Goal: Book appointment/travel/reservation

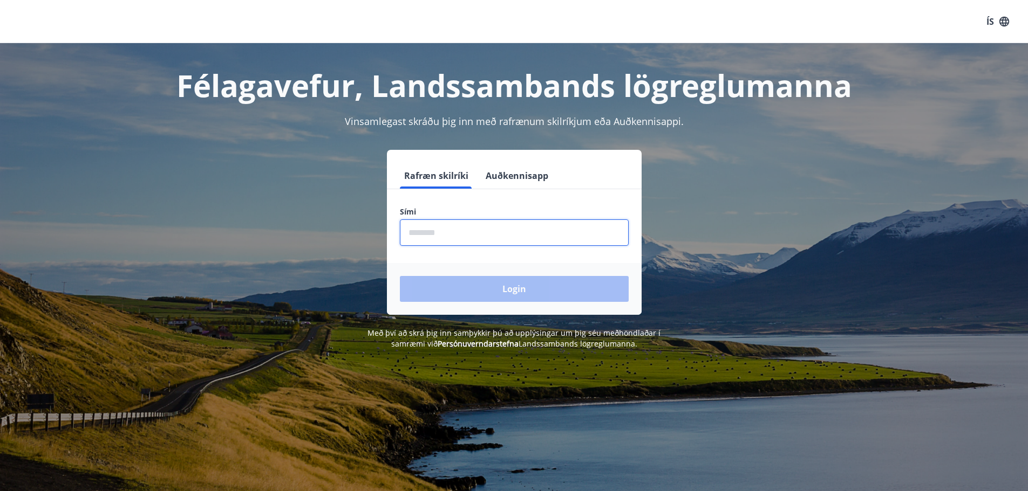
click at [448, 232] on input "phone" at bounding box center [514, 233] width 229 height 26
type input "********"
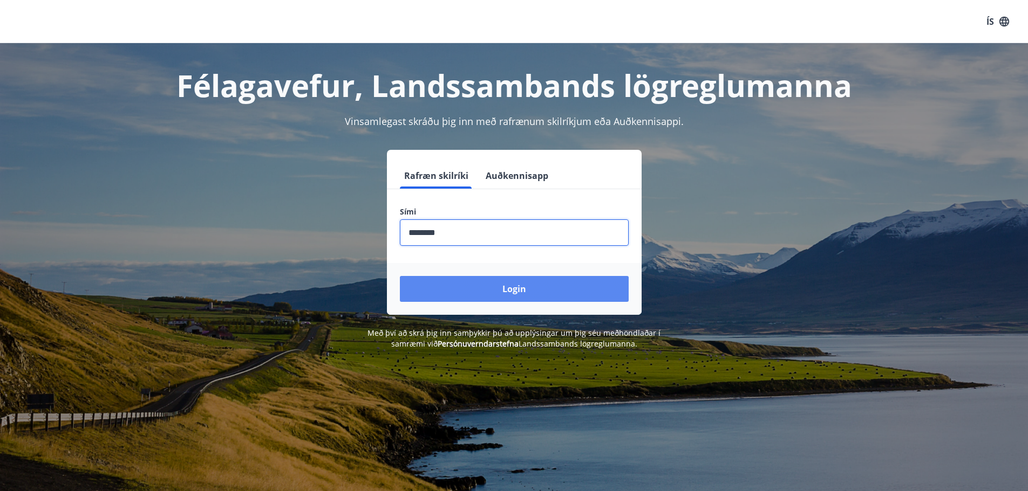
click at [495, 291] on button "Login" at bounding box center [514, 289] width 229 height 26
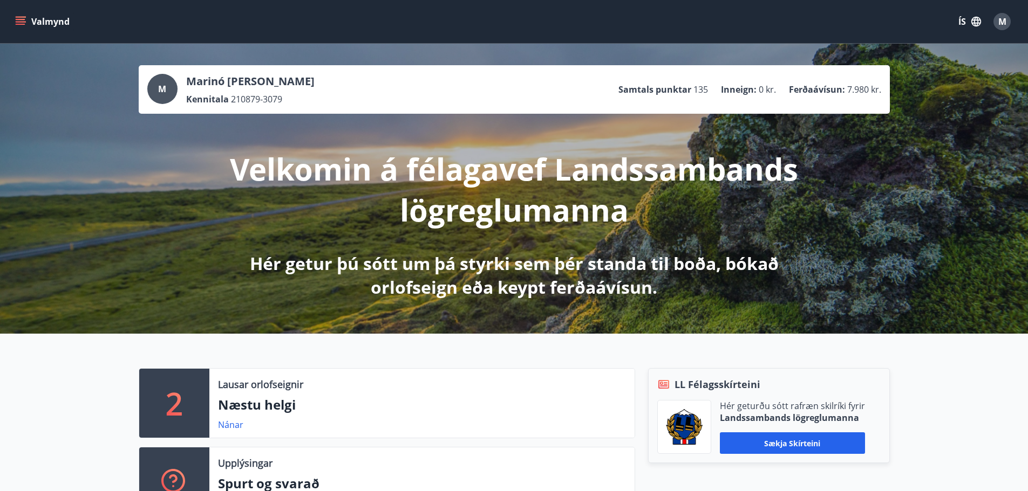
click at [197, 411] on div "2" at bounding box center [174, 403] width 70 height 69
click at [238, 427] on link "Nánar" at bounding box center [230, 425] width 25 height 12
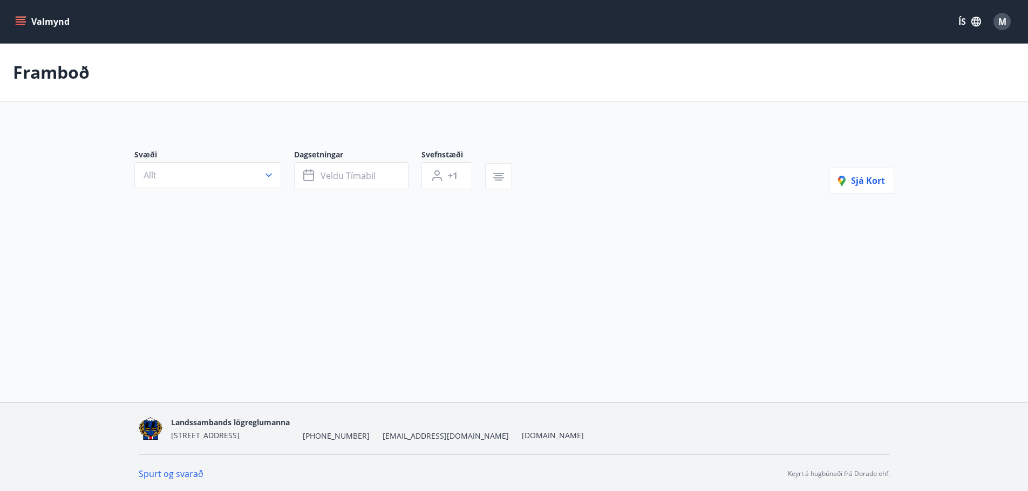
type input "*"
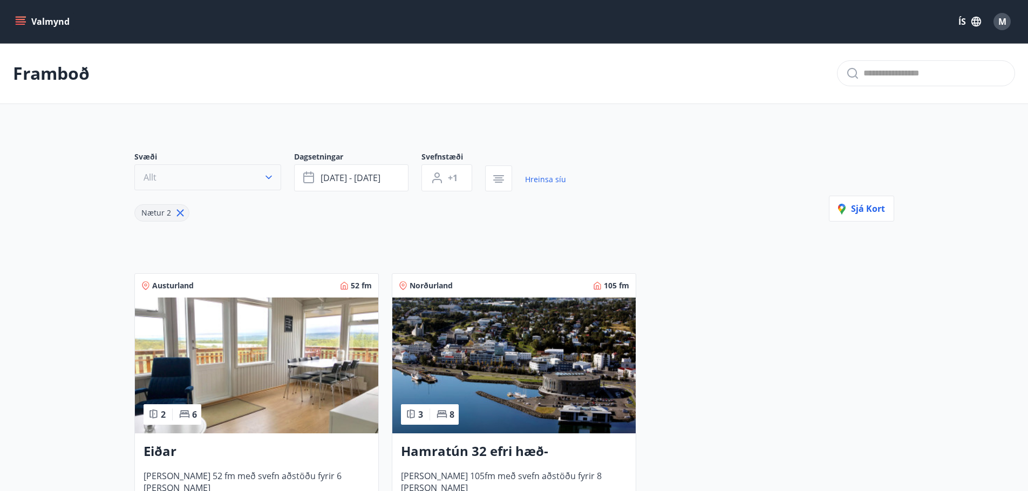
click at [192, 176] on button "Allt" at bounding box center [207, 178] width 147 height 26
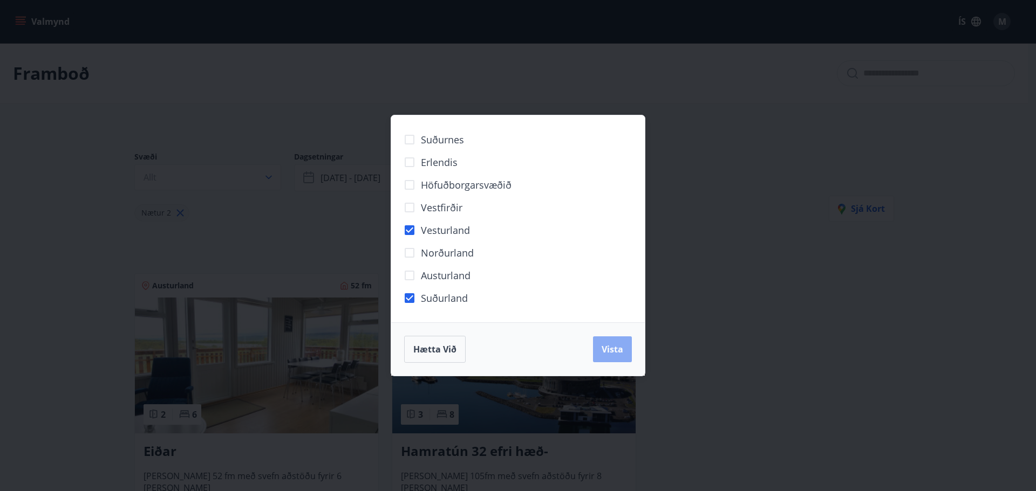
click at [614, 352] on span "Vista" at bounding box center [613, 350] width 22 height 12
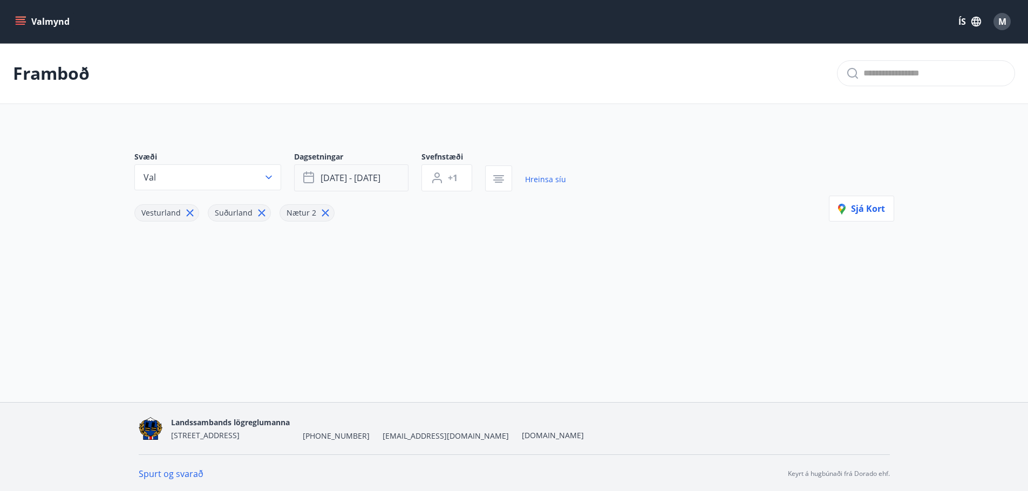
click at [350, 176] on span "[DATE] - [DATE]" at bounding box center [350, 178] width 60 height 12
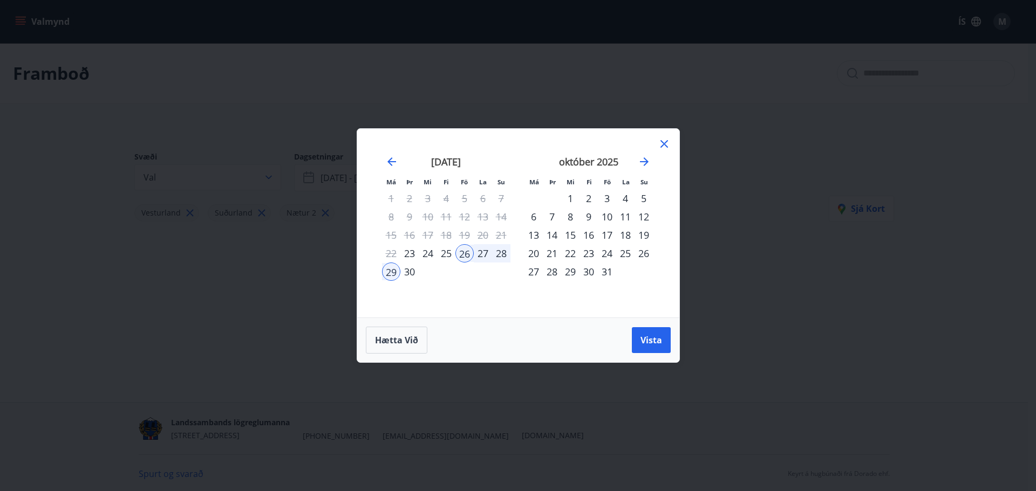
click at [587, 249] on div "23" at bounding box center [588, 253] width 18 height 18
click at [556, 271] on div "28" at bounding box center [552, 272] width 18 height 18
click at [644, 340] on span "Vista" at bounding box center [651, 340] width 22 height 12
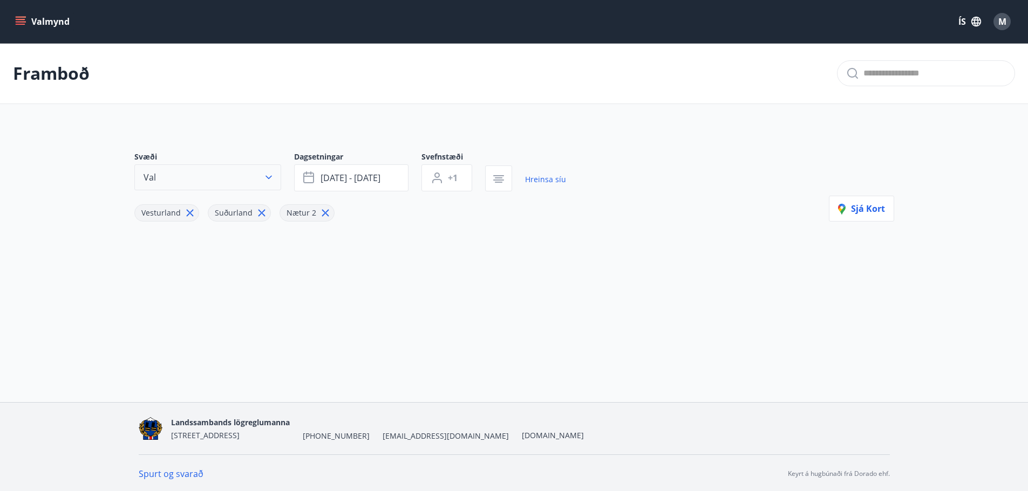
click at [271, 173] on icon "button" at bounding box center [268, 177] width 11 height 11
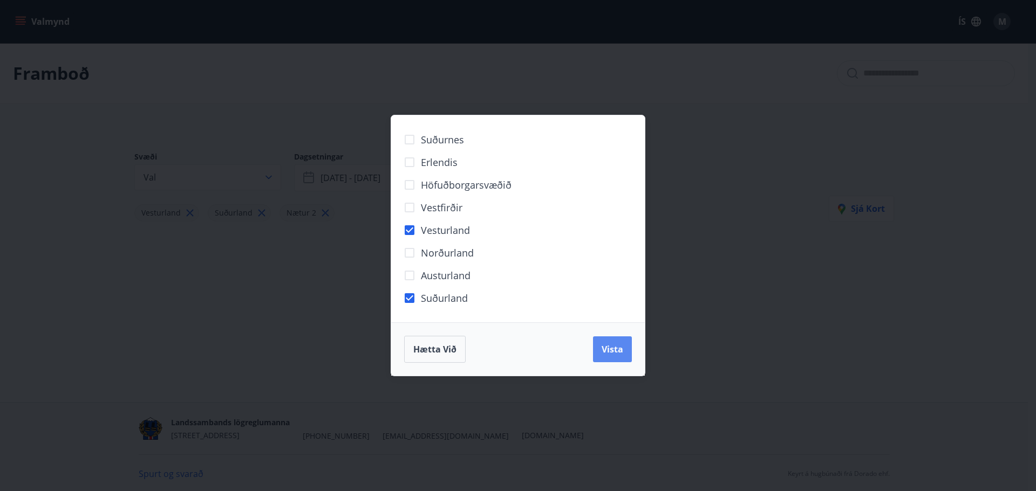
click at [606, 350] on span "Vista" at bounding box center [613, 350] width 22 height 12
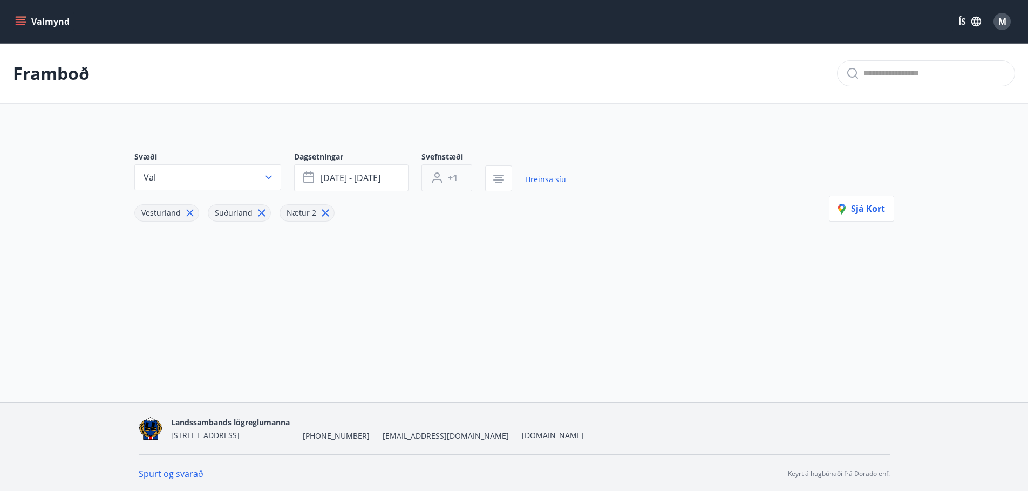
click at [459, 180] on button "+1" at bounding box center [446, 178] width 51 height 27
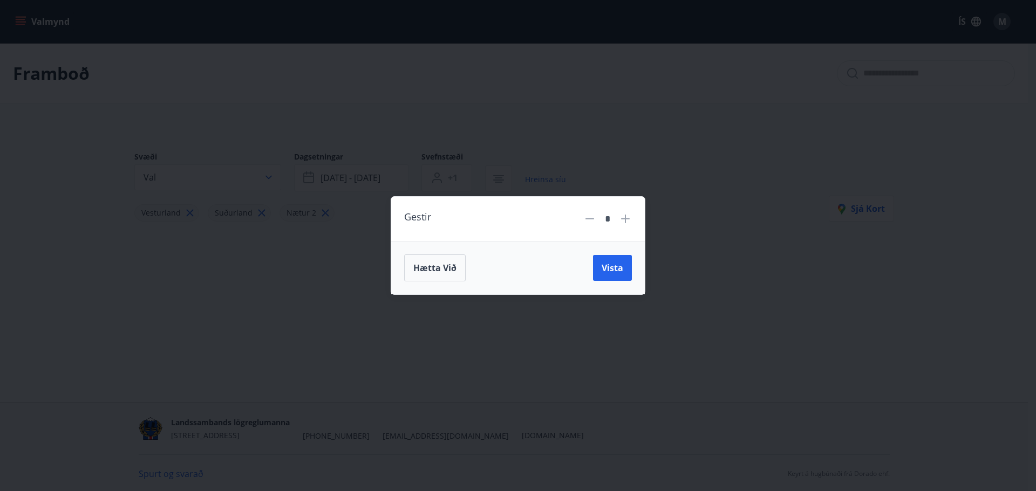
click at [624, 222] on icon at bounding box center [625, 219] width 13 height 13
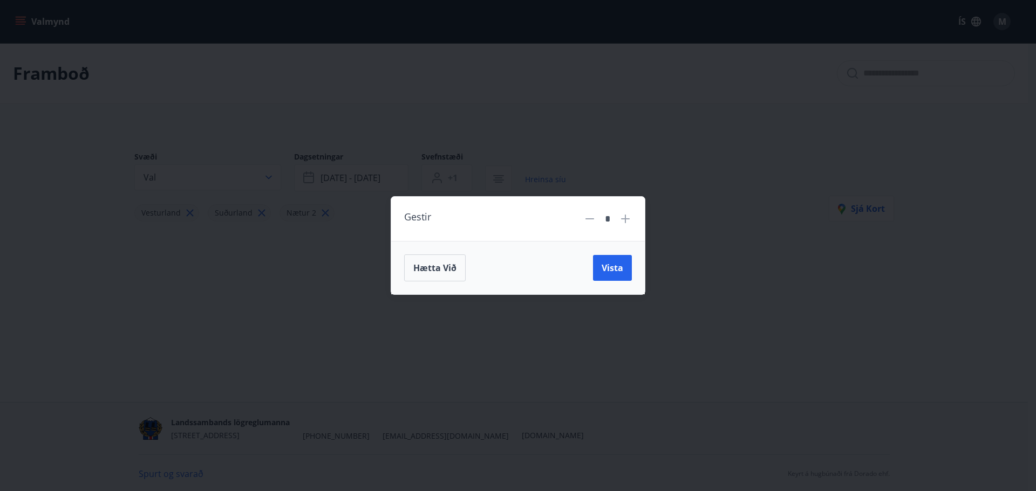
click at [624, 222] on icon at bounding box center [625, 219] width 13 height 13
type input "*"
click at [617, 269] on span "Vista" at bounding box center [613, 268] width 22 height 12
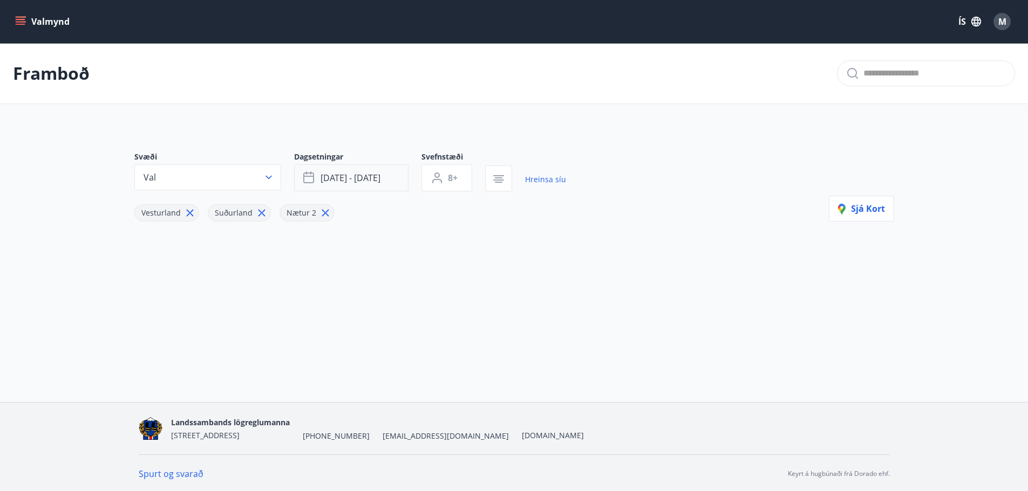
click at [373, 176] on span "[DATE] - [DATE]" at bounding box center [350, 178] width 60 height 12
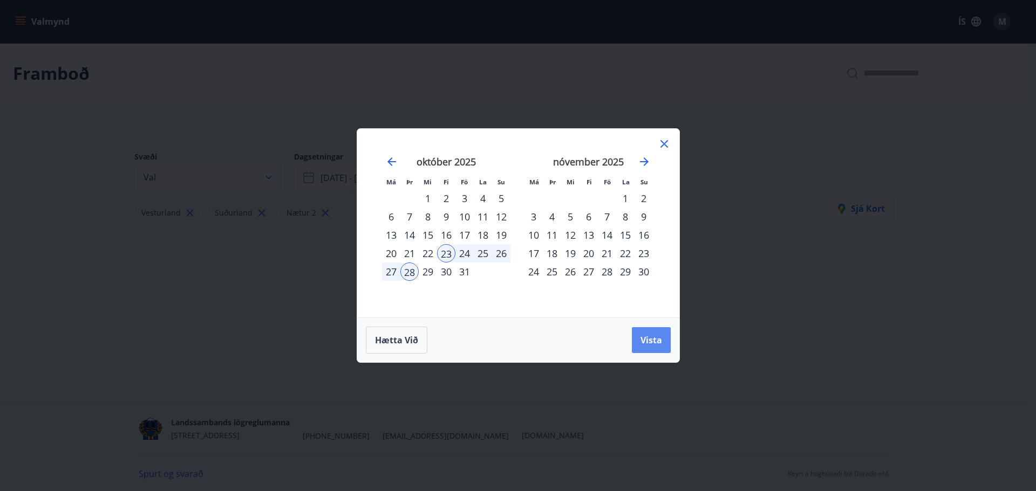
click at [658, 338] on span "Vista" at bounding box center [651, 340] width 22 height 12
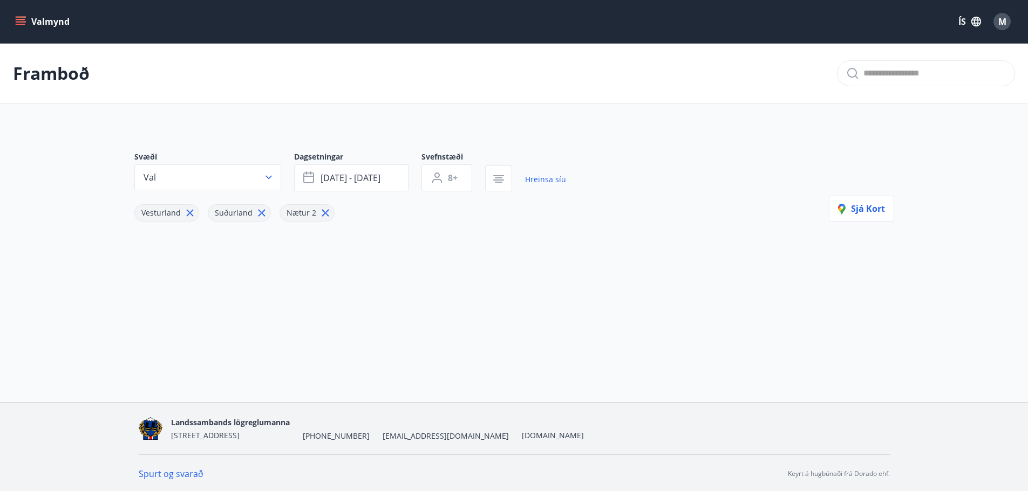
click at [319, 213] on icon at bounding box center [325, 213] width 12 height 12
type input "*"
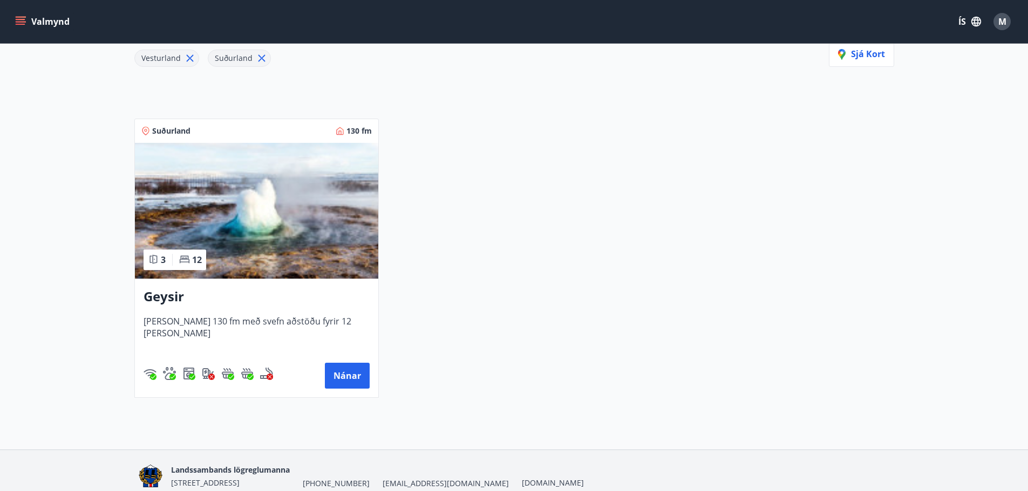
scroll to position [204, 0]
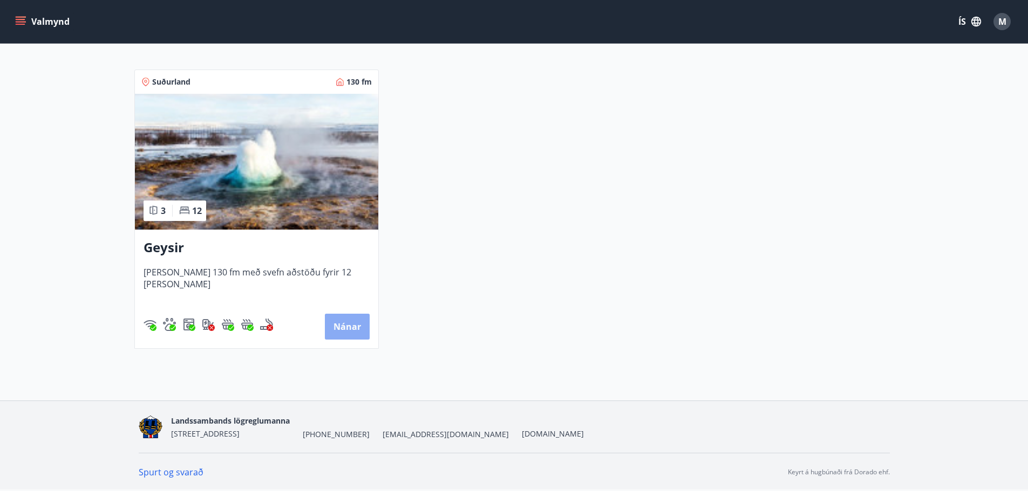
click at [329, 325] on button "Nánar" at bounding box center [347, 327] width 45 height 26
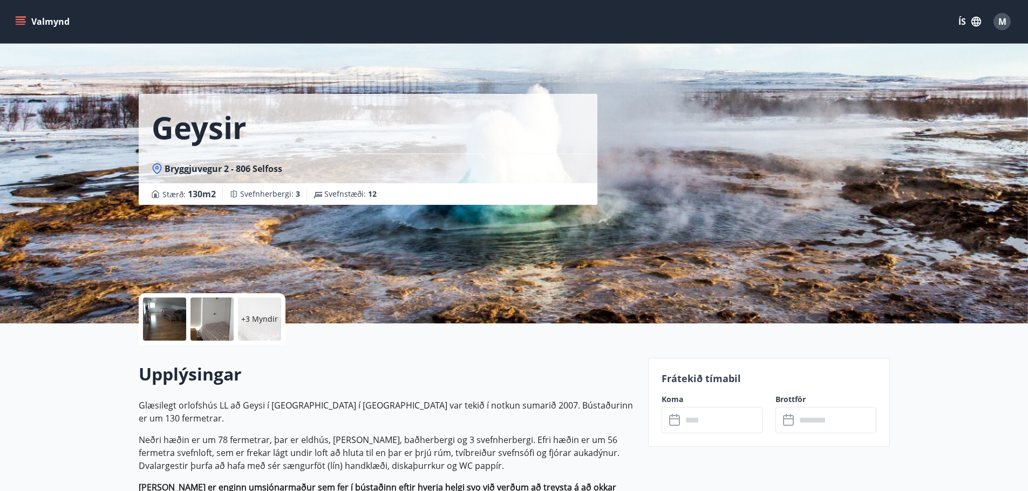
click at [25, 22] on icon "menu" at bounding box center [22, 21] width 12 height 1
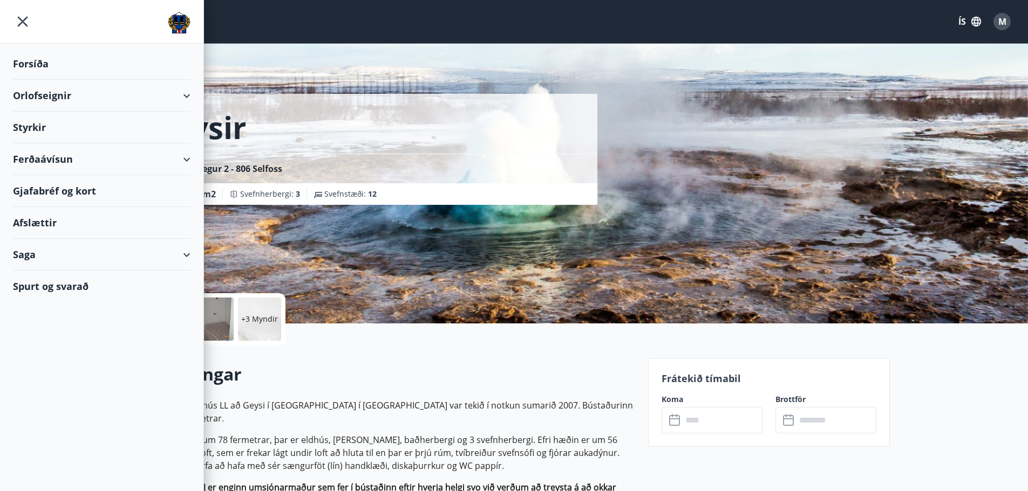
click at [43, 97] on div "Orlofseignir" at bounding box center [101, 96] width 177 height 32
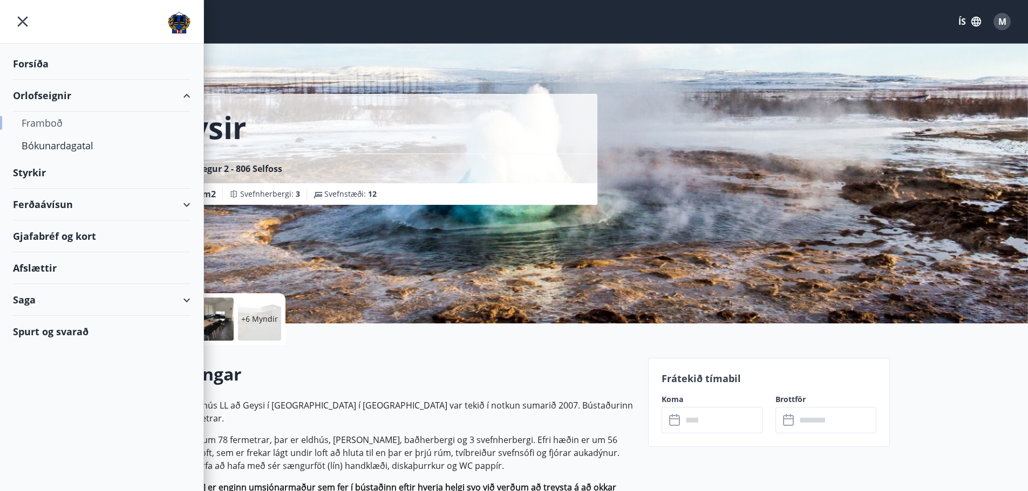
click at [47, 124] on div "Framboð" at bounding box center [102, 123] width 160 height 23
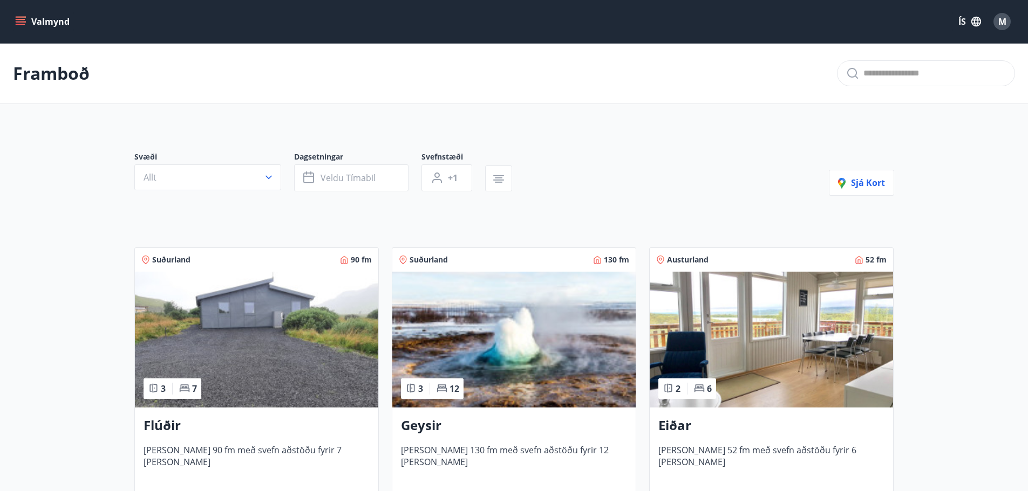
click at [23, 12] on button "Valmynd" at bounding box center [43, 21] width 61 height 19
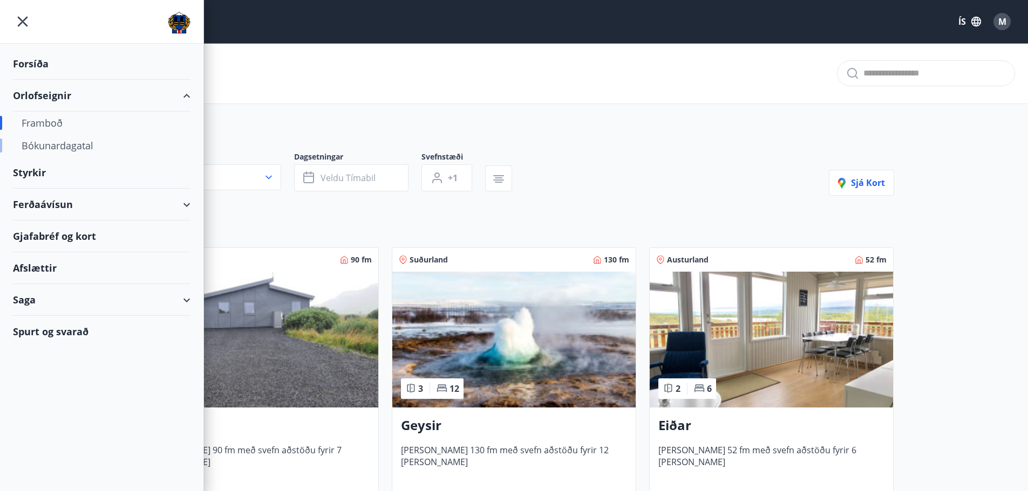
click at [53, 146] on div "Bókunardagatal" at bounding box center [102, 145] width 160 height 23
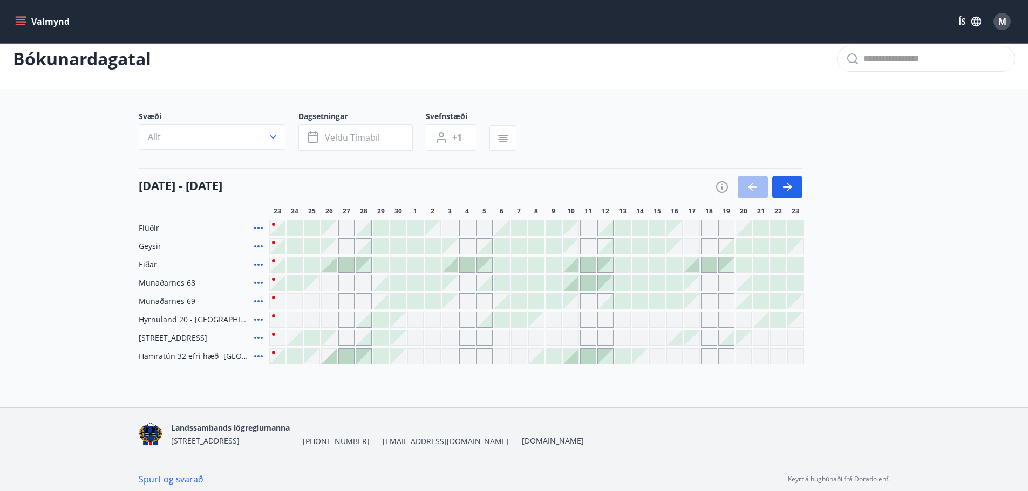
scroll to position [22, 0]
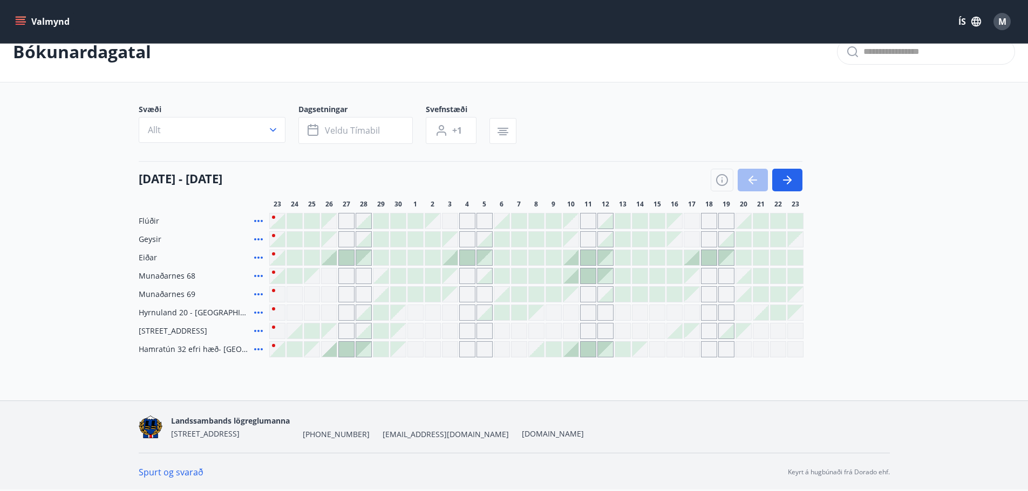
click at [352, 294] on div "Gráir dagar eru ekki bókanlegir" at bounding box center [346, 294] width 16 height 16
click at [347, 297] on div "Gráir dagar eru ekki bókanlegir" at bounding box center [346, 294] width 16 height 16
click at [281, 275] on div at bounding box center [277, 276] width 15 height 15
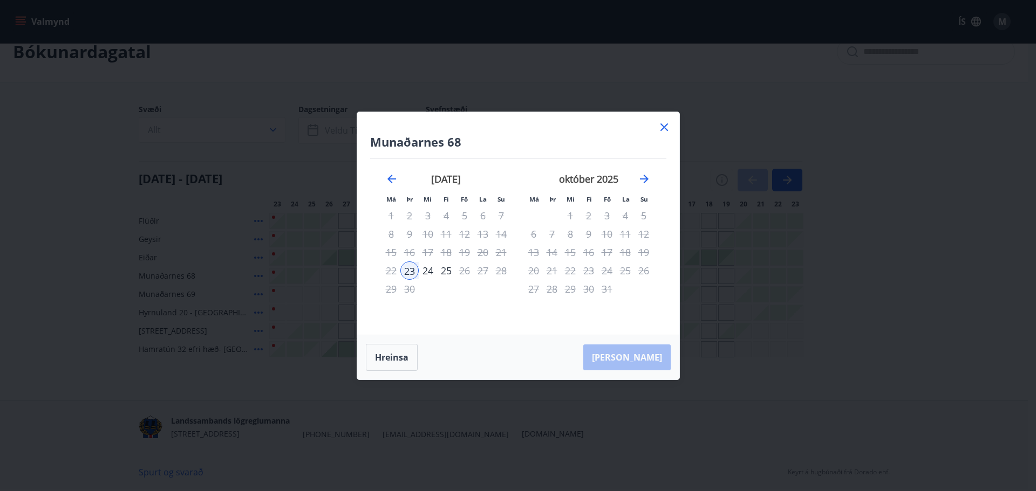
click at [664, 125] on icon at bounding box center [664, 127] width 13 height 13
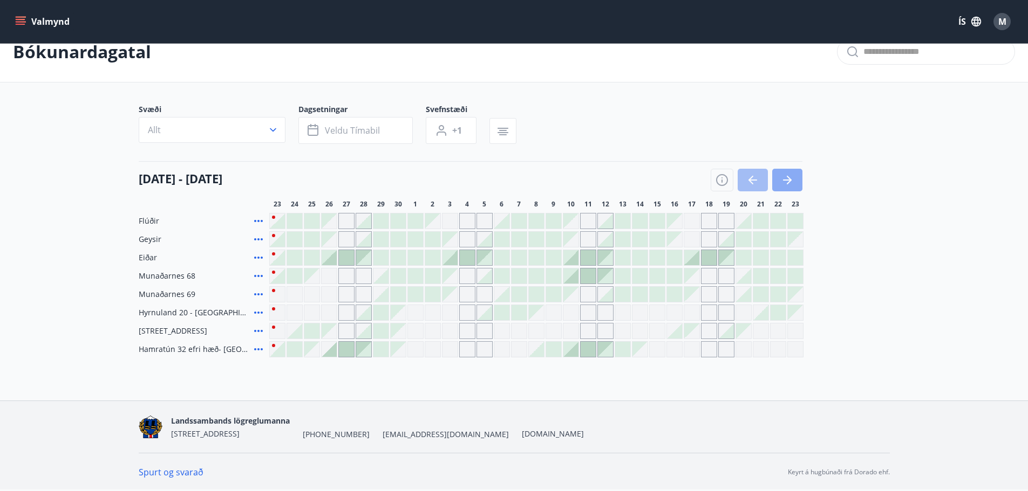
click at [790, 179] on icon "button" at bounding box center [787, 180] width 13 height 13
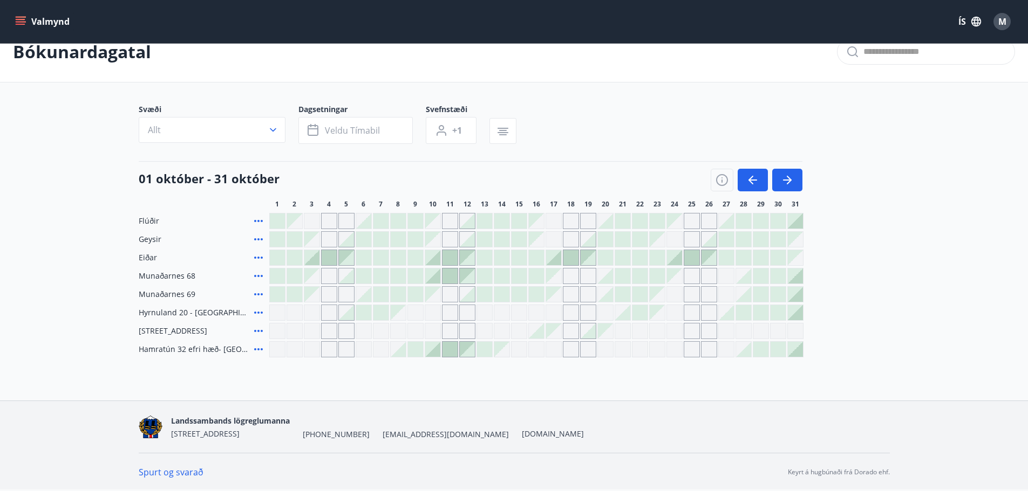
scroll to position [0, 0]
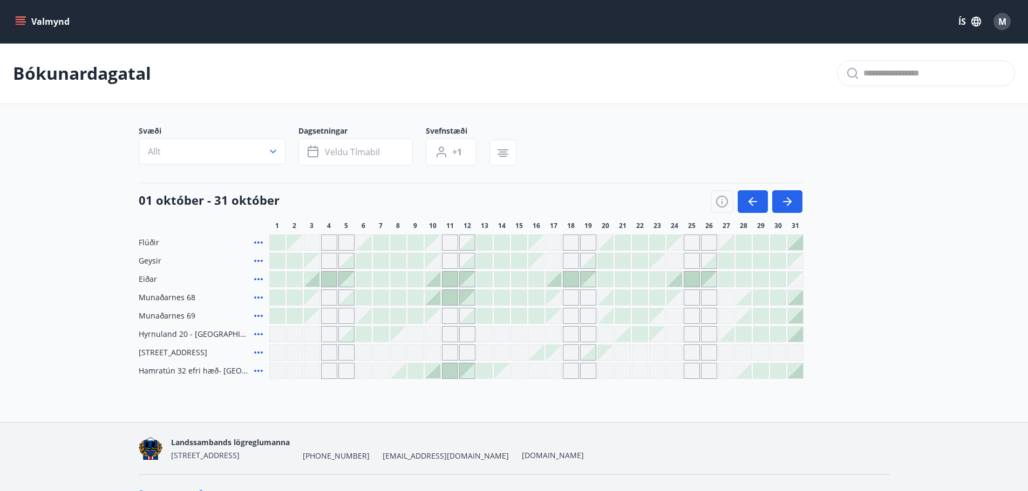
click at [665, 121] on main "Bókunardagatal Svæði Allt Dagsetningar Veldu tímabil Svefnstæði +1 [DATE] - [DA…" at bounding box center [514, 211] width 1028 height 336
click at [796, 203] on button "button" at bounding box center [787, 201] width 30 height 23
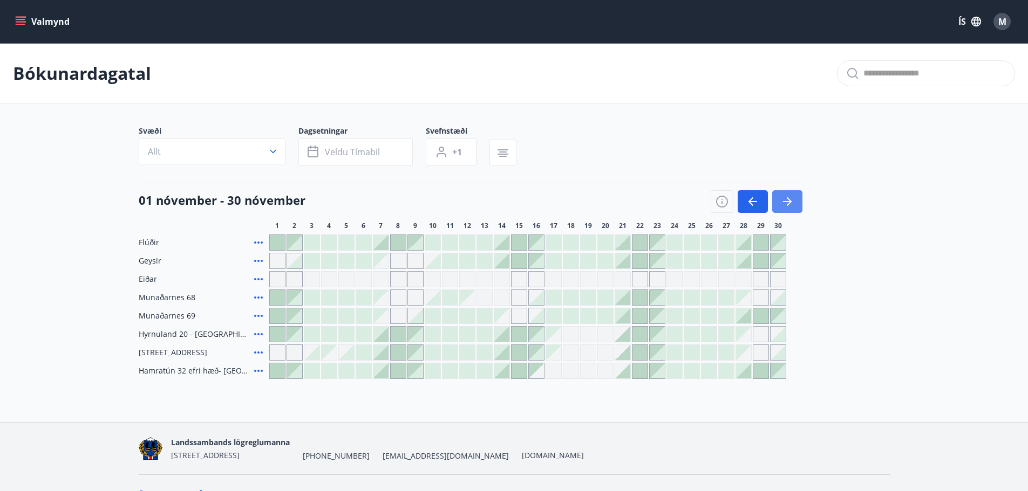
click at [796, 203] on button "button" at bounding box center [787, 201] width 30 height 23
